Goal: Information Seeking & Learning: Find specific fact

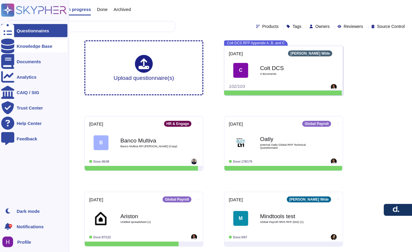
click at [31, 42] on div "Knowledge Base" at bounding box center [34, 46] width 66 height 13
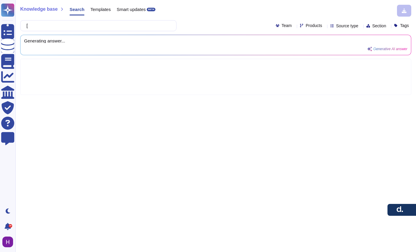
type input "["
type input "ohys"
type input "physiu"
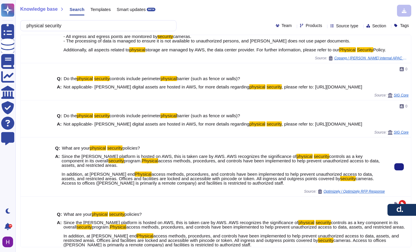
scroll to position [180, 0]
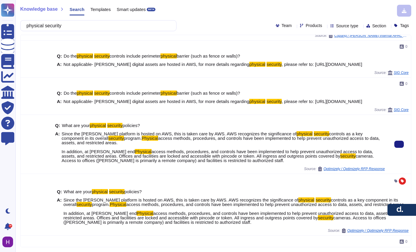
type input "physical security"
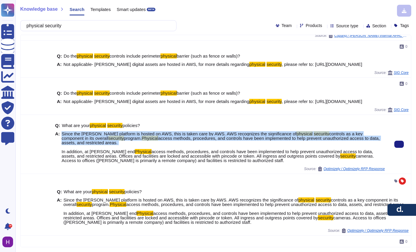
drag, startPoint x: 180, startPoint y: 152, endPoint x: 61, endPoint y: 142, distance: 119.3
click at [62, 142] on span "Since the [PERSON_NAME] platform is hosted on AWS, this is taken care by AWS. A…" at bounding box center [223, 147] width 323 height 31
copy span "Since the [PERSON_NAME] platform is hosted on AWS, this is taken care by AWS. A…"
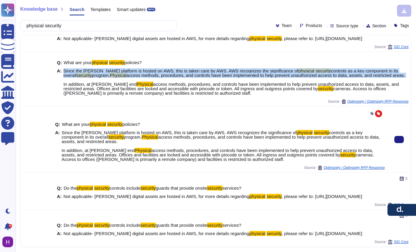
scroll to position [266, 0]
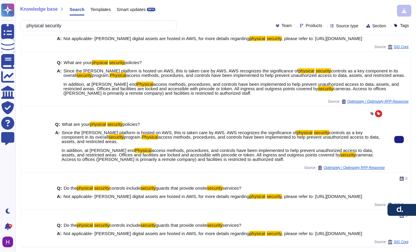
click at [224, 148] on span "access methods, procedures, and controls have been implemented to help prevent …" at bounding box center [217, 153] width 311 height 10
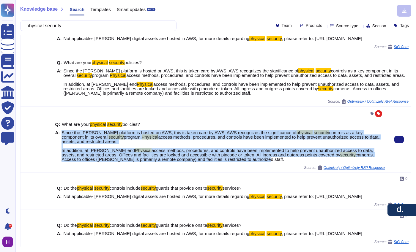
drag, startPoint x: 237, startPoint y: 144, endPoint x: 62, endPoint y: 124, distance: 176.4
click at [62, 124] on div "Q: What are your physical security policies? A: Since the [PERSON_NAME] platfor…" at bounding box center [220, 142] width 330 height 47
copy span "Since the [PERSON_NAME] platform is hosted on AWS, this is taken care by AWS. A…"
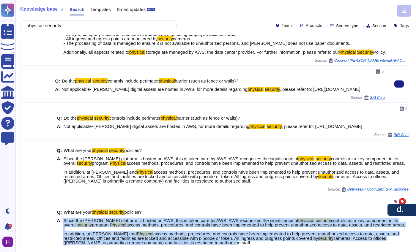
scroll to position [156, 0]
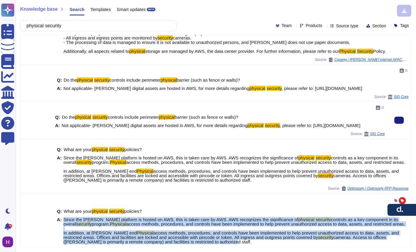
copy span "[URL][DOMAIN_NAME]"
drag, startPoint x: 193, startPoint y: 134, endPoint x: 181, endPoint y: 136, distance: 11.4
click at [181, 128] on span "Not applicable- [PERSON_NAME] digital assets are hosted in AWS, for more detail…" at bounding box center [211, 125] width 299 height 4
click at [191, 128] on span "Not applicable- [PERSON_NAME] digital assets are hosted in AWS, for more detail…" at bounding box center [211, 125] width 299 height 4
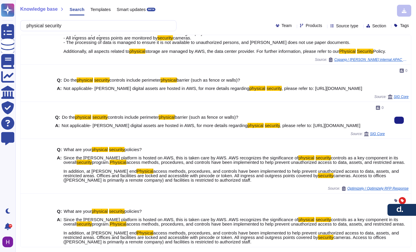
drag, startPoint x: 190, startPoint y: 135, endPoint x: 95, endPoint y: 130, distance: 96.1
click at [95, 128] on span "Not applicable- [PERSON_NAME] digital assets are hosted in AWS, for more detail…" at bounding box center [211, 125] width 299 height 4
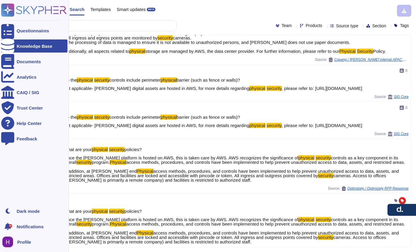
copy span "[PERSON_NAME] digital assets are hosted in AWS, for more details regarding phys…"
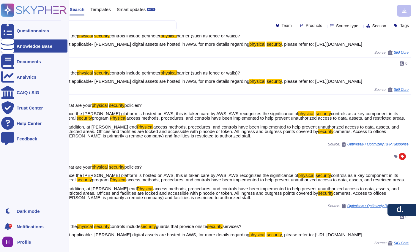
scroll to position [201, 0]
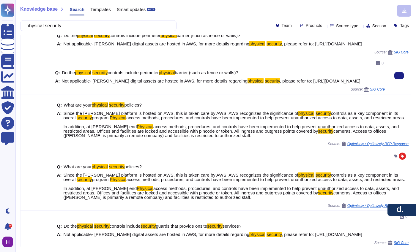
click at [129, 87] on div "Q: Do the physical security controls include perimeter physical barrier (such a…" at bounding box center [220, 77] width 330 height 20
